Goal: Information Seeking & Learning: Learn about a topic

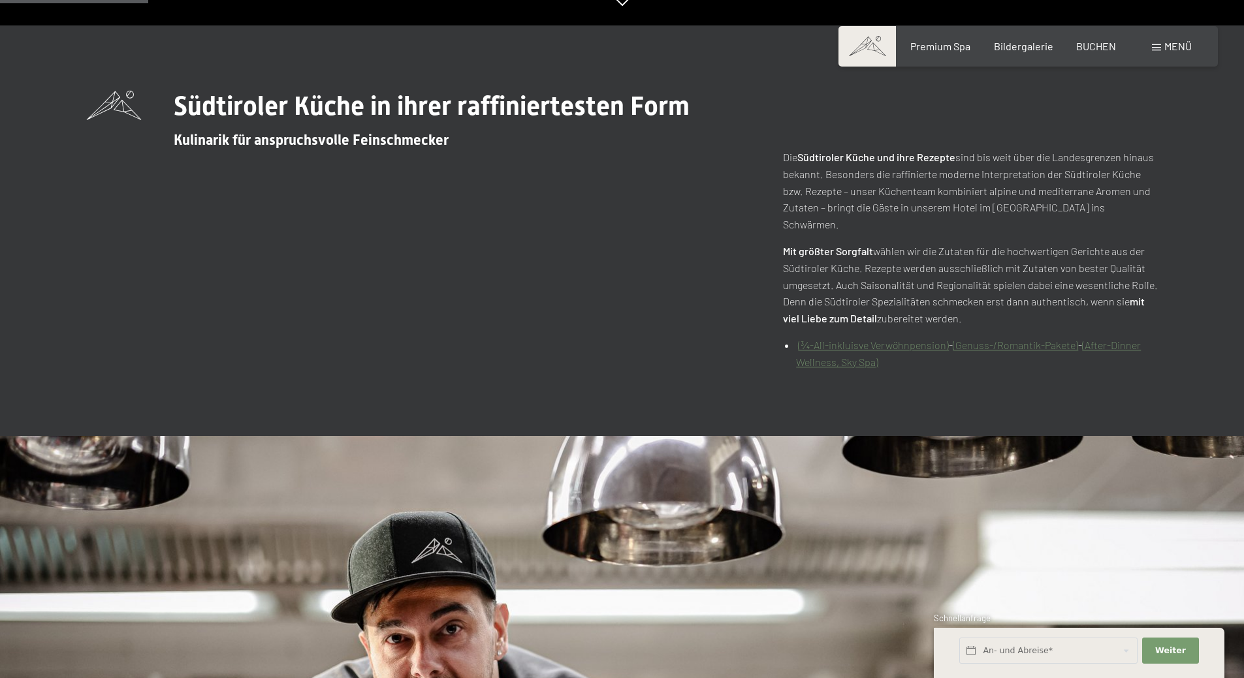
scroll to position [784, 0]
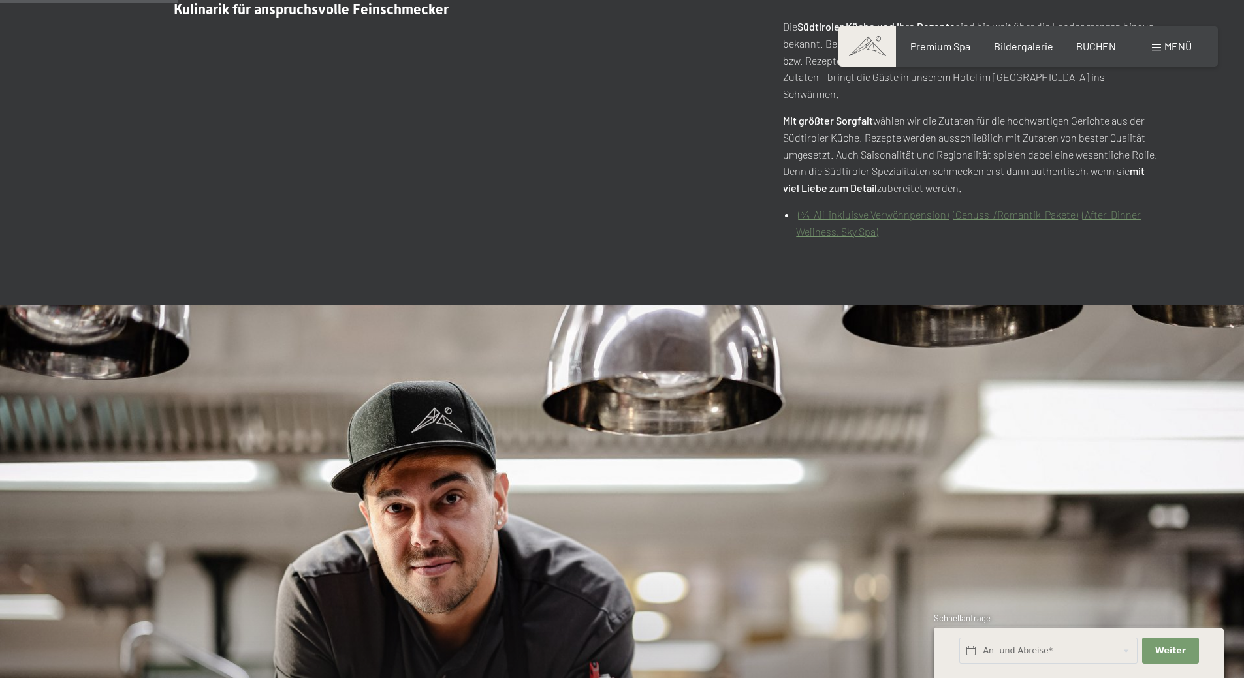
click at [904, 208] on link "(¾-All-inkluisve Verwöhnpension)" at bounding box center [873, 214] width 151 height 12
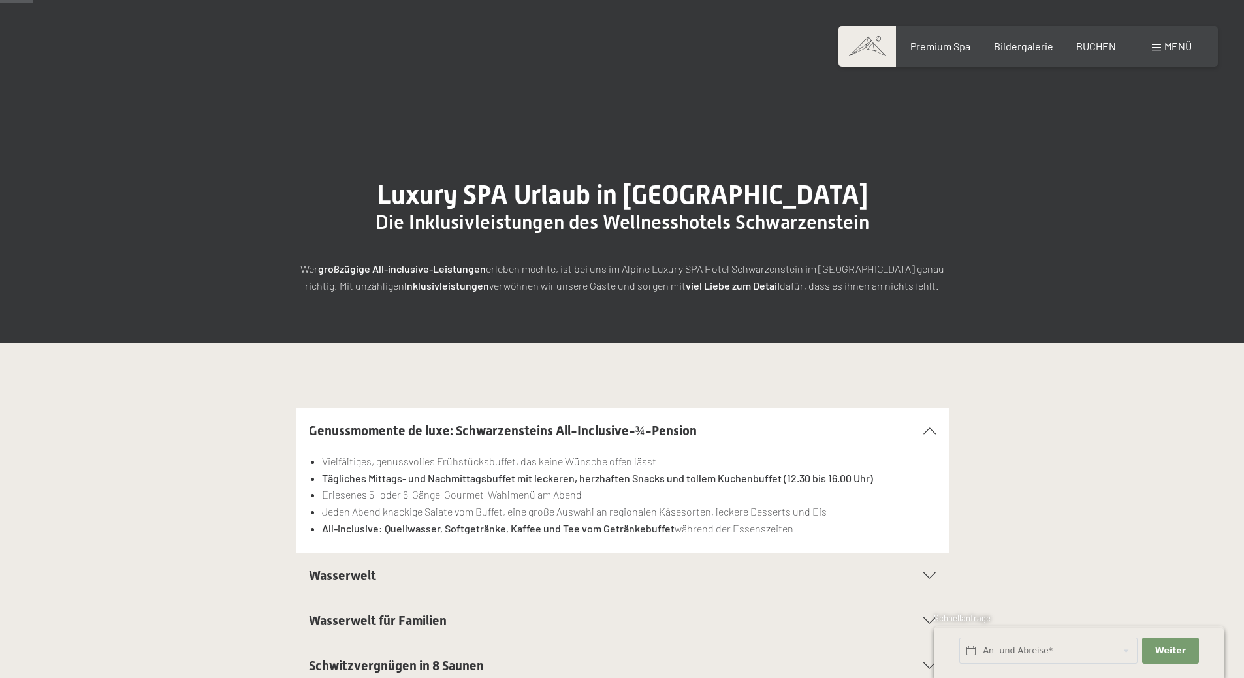
scroll to position [65, 0]
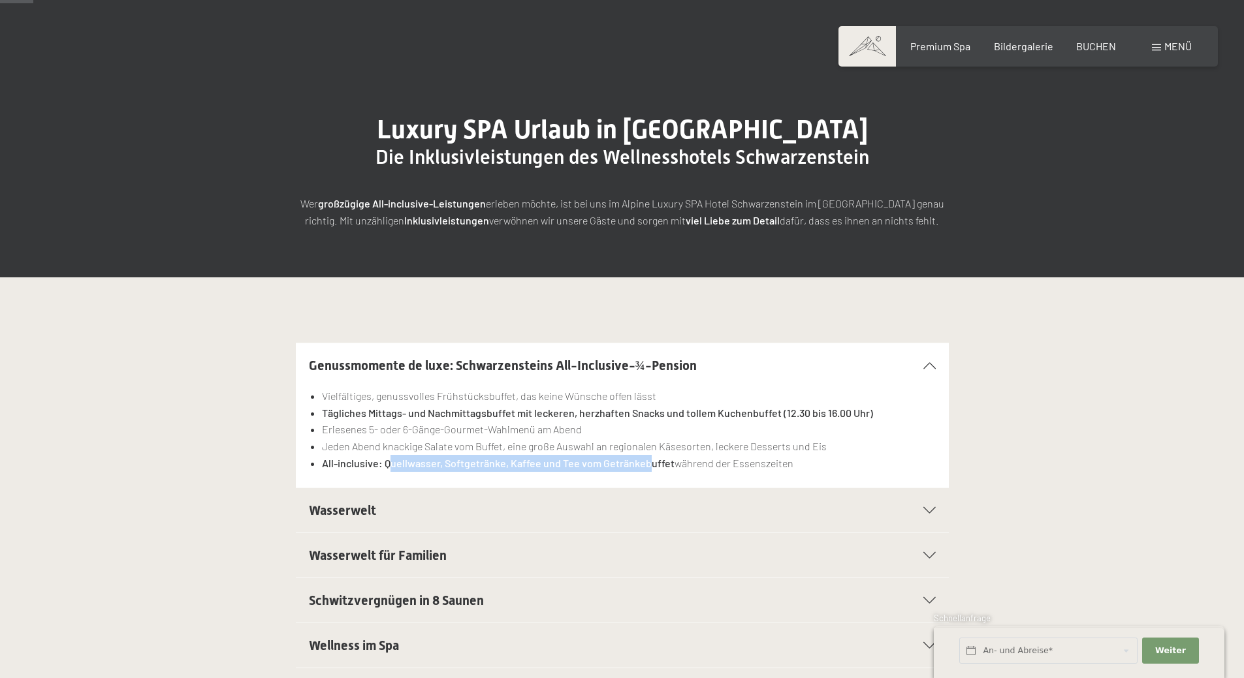
drag, startPoint x: 389, startPoint y: 464, endPoint x: 644, endPoint y: 471, distance: 255.4
click at [644, 471] on li "All-inclusive: Quellwasser, Softgetränke, Kaffee und Tee vom Getränkebuffet wäh…" at bounding box center [628, 463] width 613 height 17
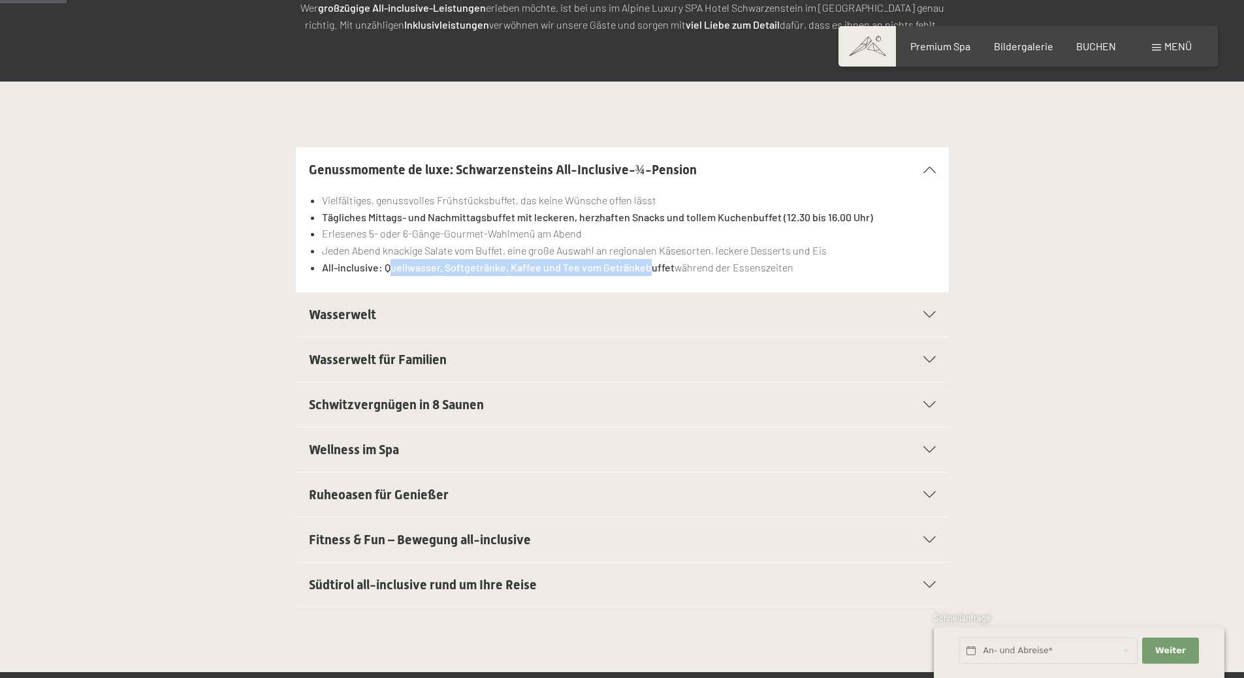
scroll to position [131, 0]
